Goal: Transaction & Acquisition: Book appointment/travel/reservation

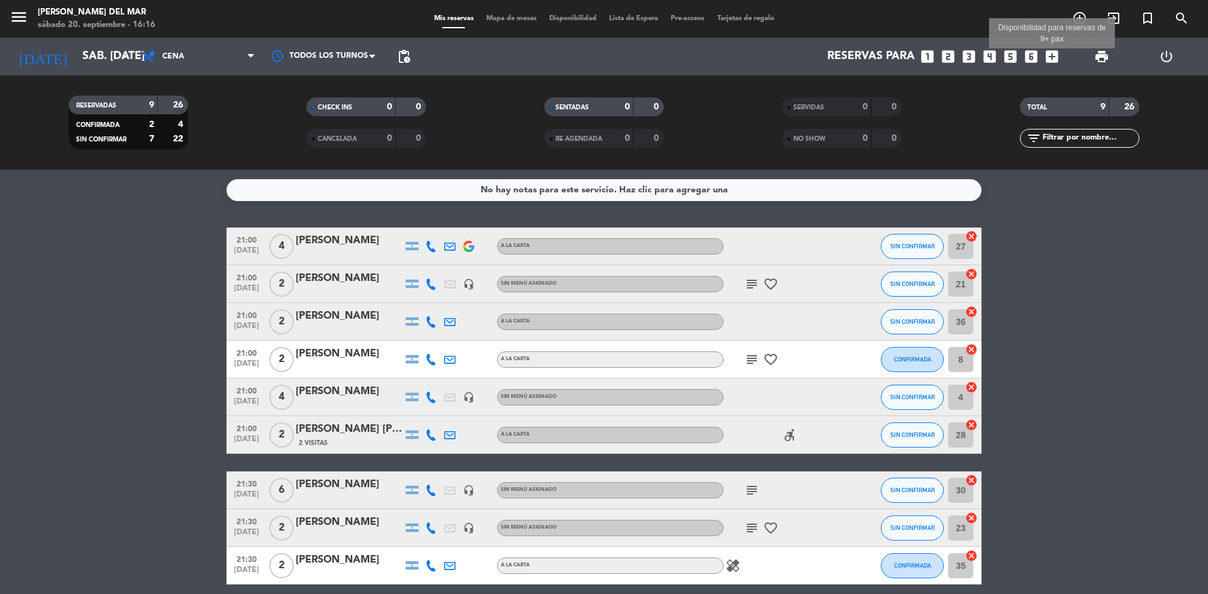
click at [1050, 56] on icon "add_box" at bounding box center [1051, 56] width 16 height 16
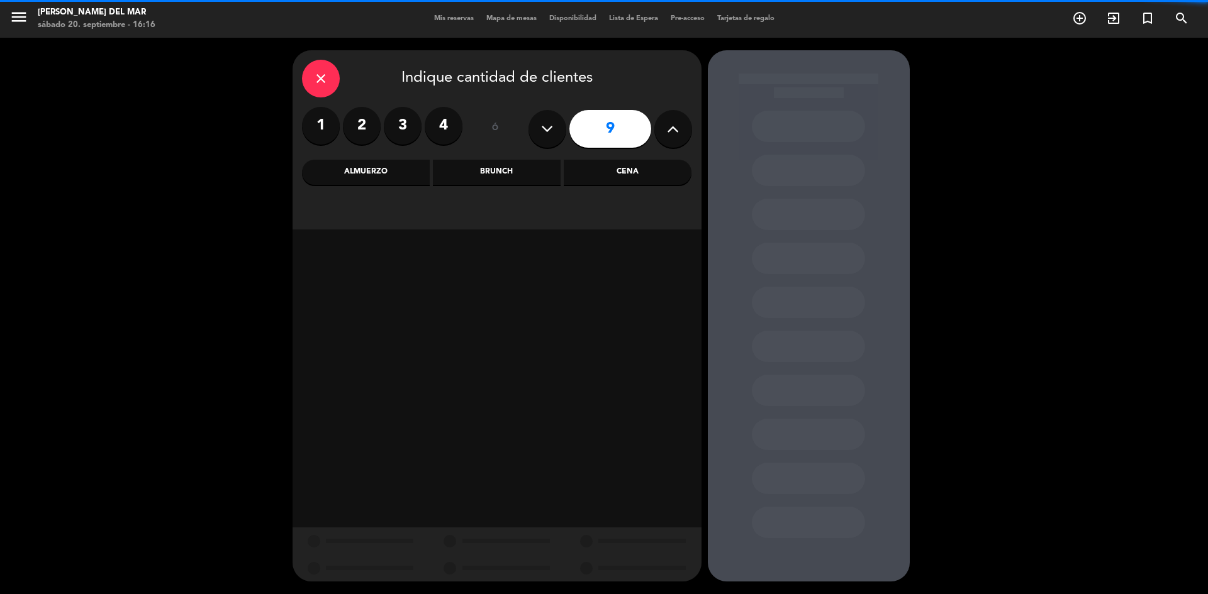
click at [555, 126] on button at bounding box center [547, 129] width 38 height 38
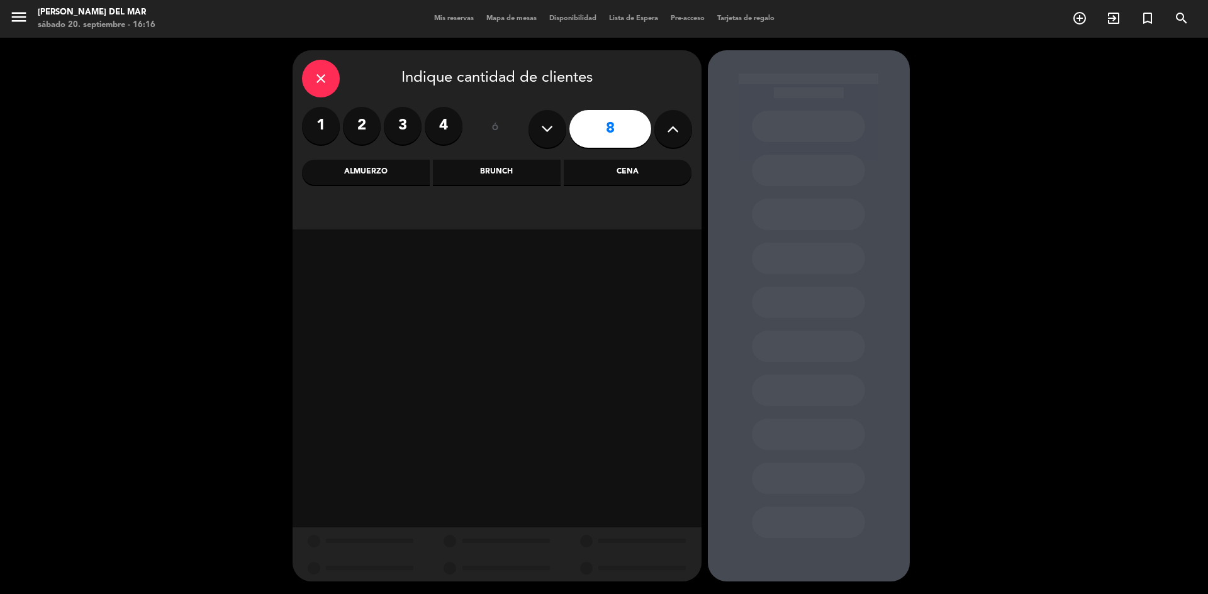
click at [555, 126] on button at bounding box center [547, 129] width 38 height 38
type input "7"
click at [598, 169] on div "Cena" at bounding box center [628, 172] width 128 height 25
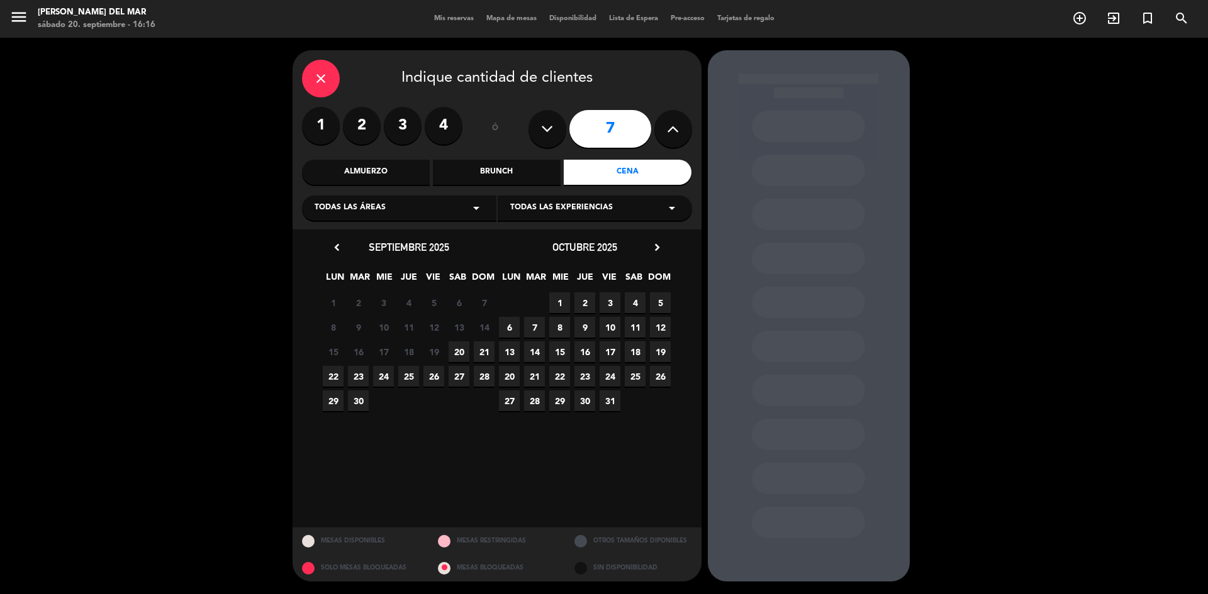
click at [458, 354] on span "20" at bounding box center [458, 352] width 21 height 21
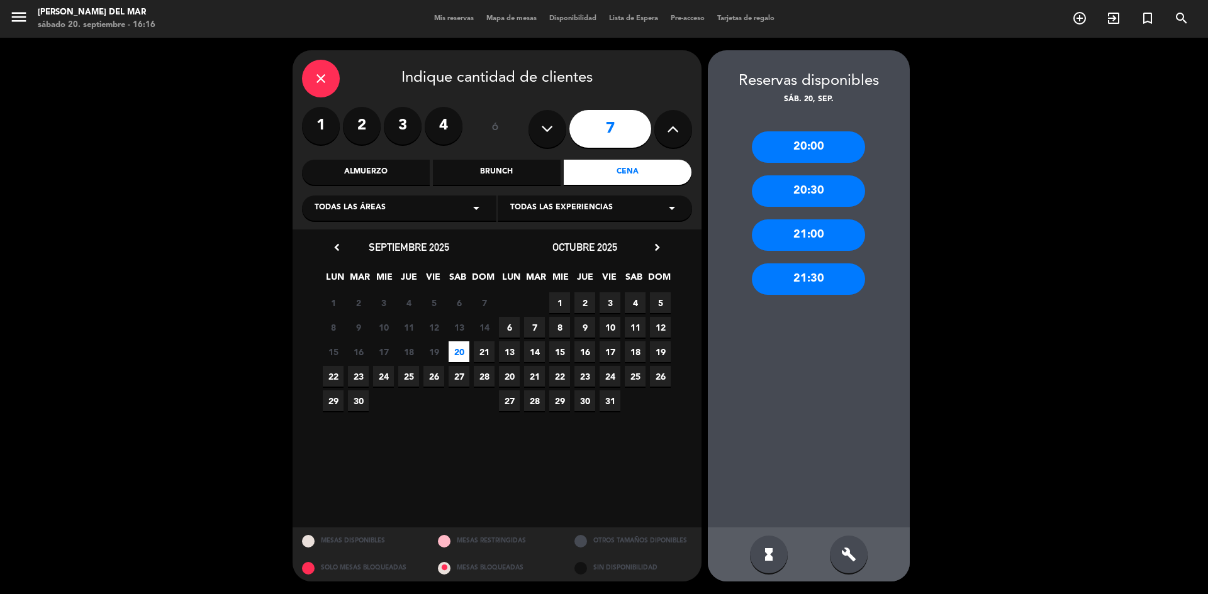
click at [826, 282] on div "21:30" at bounding box center [808, 279] width 113 height 31
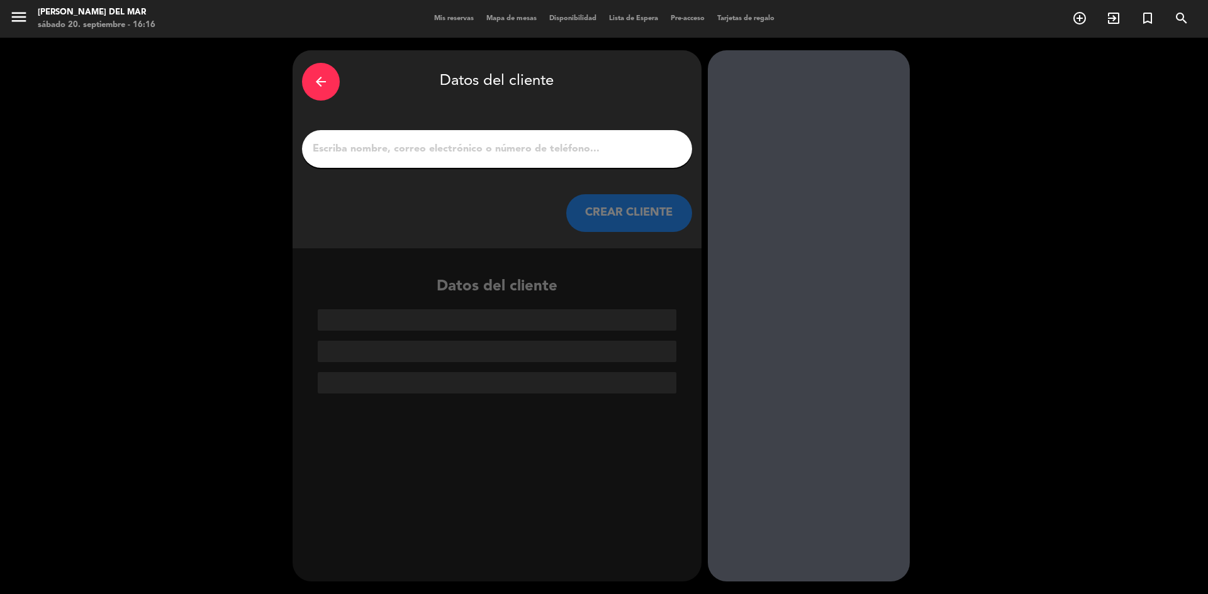
click at [482, 157] on input "1" at bounding box center [496, 149] width 371 height 18
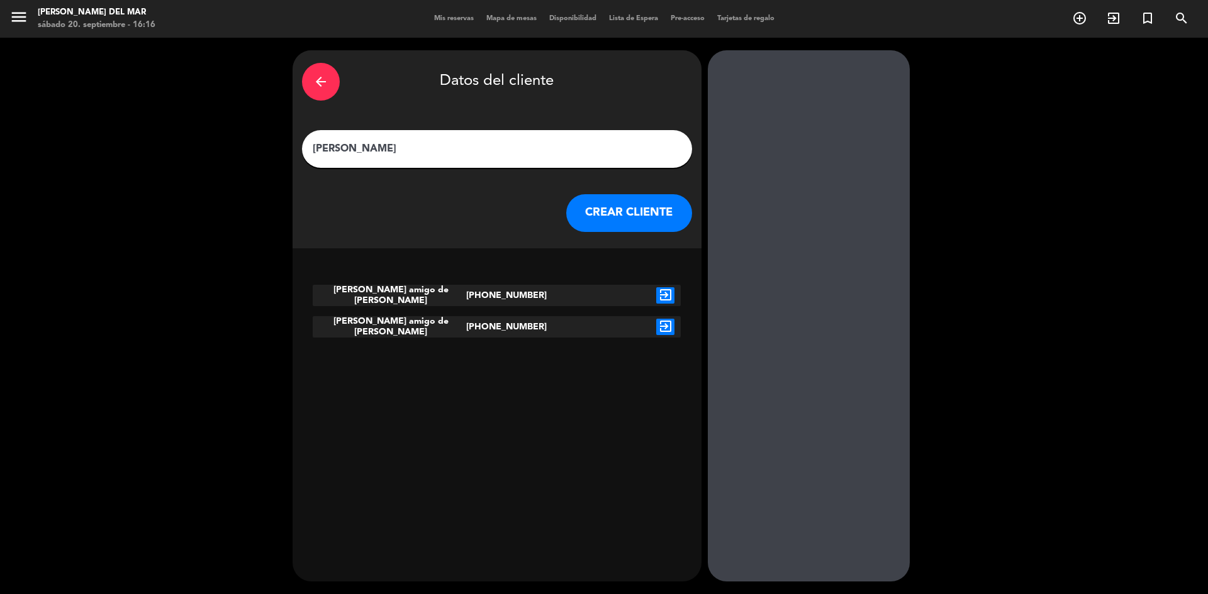
type input "[PERSON_NAME]"
click at [662, 298] on icon "exit_to_app" at bounding box center [665, 295] width 18 height 16
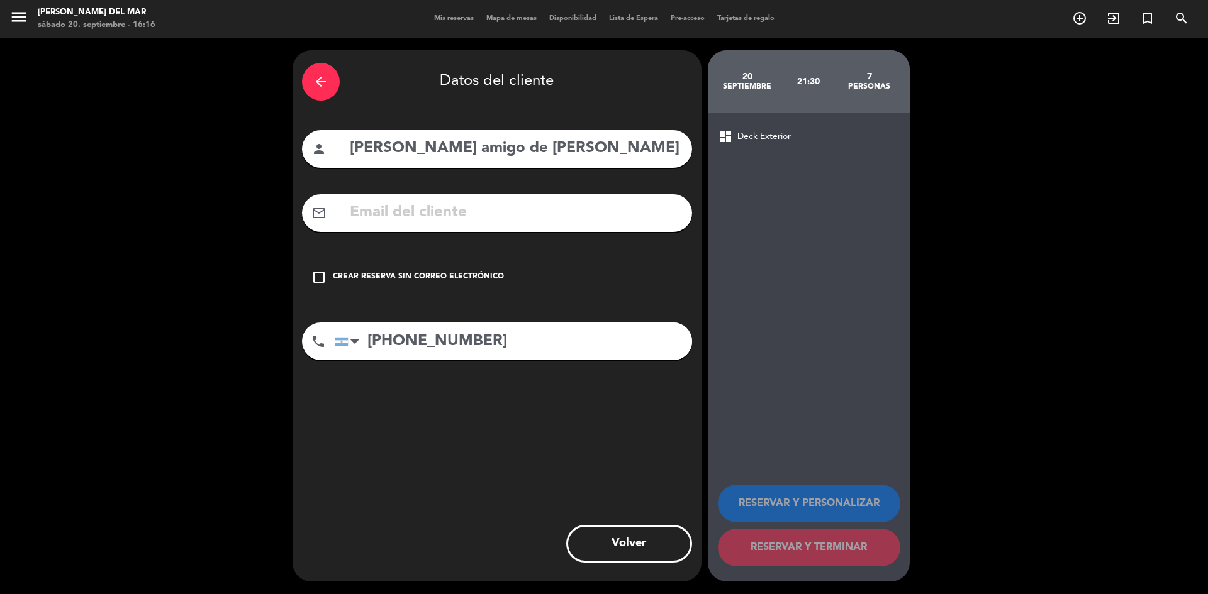
click at [328, 286] on div "check_box_outline_blank Crear reserva sin correo electrónico" at bounding box center [497, 277] width 390 height 38
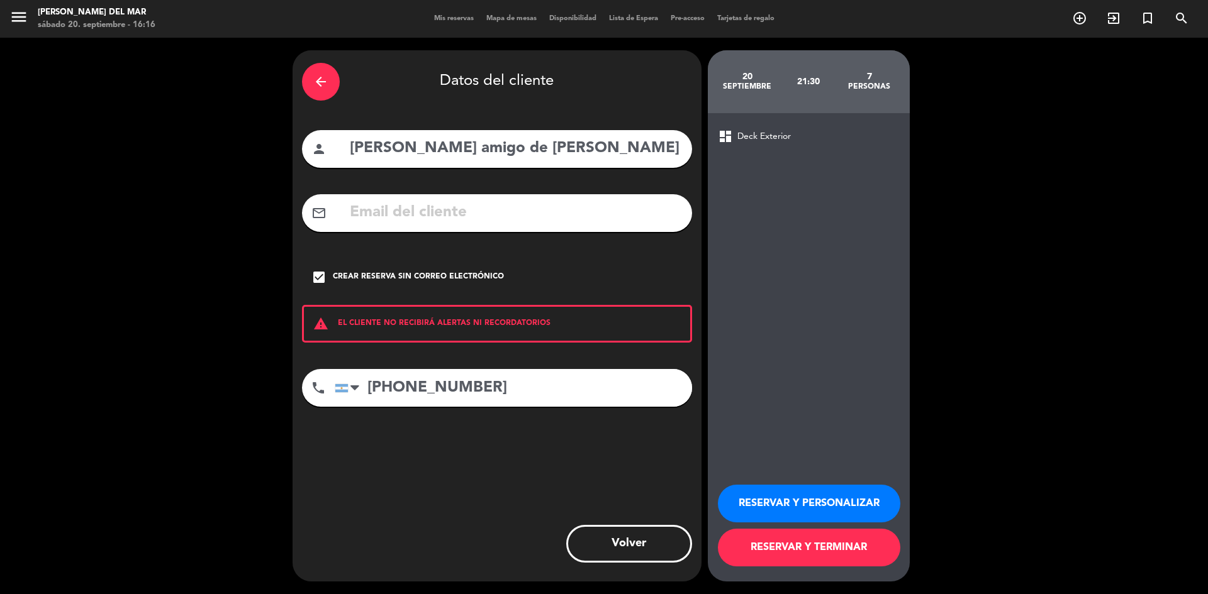
click at [750, 540] on button "RESERVAR Y TERMINAR" at bounding box center [809, 548] width 182 height 38
